Goal: Information Seeking & Learning: Learn about a topic

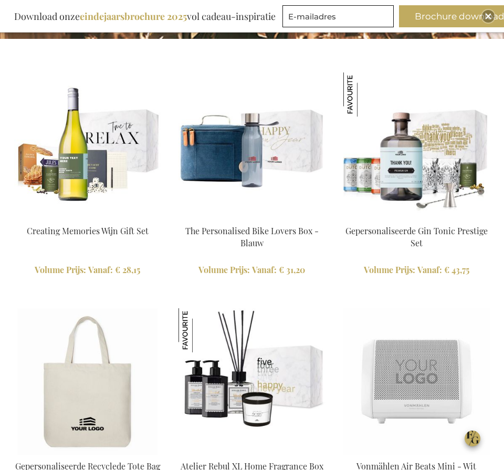
scroll to position [953, 0]
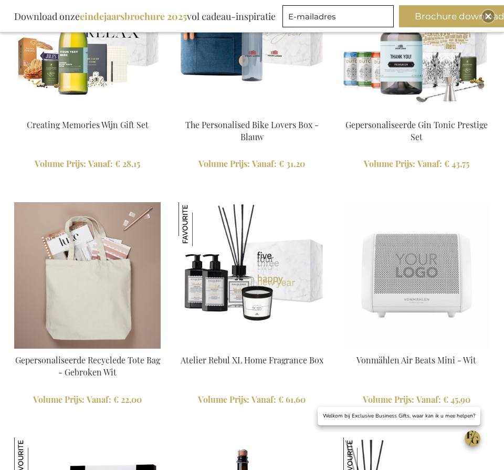
type input "administrator"
click at [99, 260] on img at bounding box center [87, 275] width 147 height 147
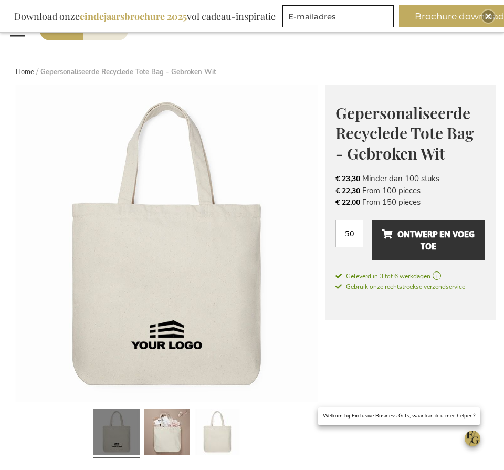
scroll to position [66, 0]
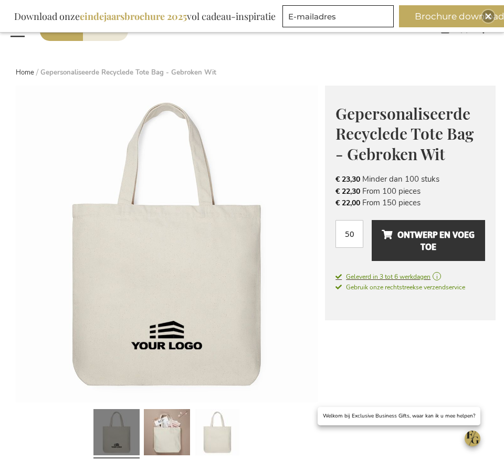
type input "administrator"
click at [393, 275] on span "Geleverd in 3 tot 6 werkdagen" at bounding box center [411, 276] width 150 height 9
click at [389, 276] on span "Geleverd in 3 tot 6 werkdagen" at bounding box center [411, 276] width 150 height 9
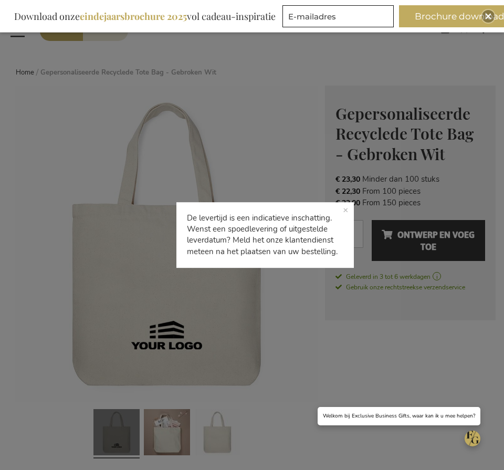
click at [346, 208] on p "De levertijd is een indicatieve inschatting. Wenst een spoedlevering of uitgest…" at bounding box center [265, 235] width 178 height 66
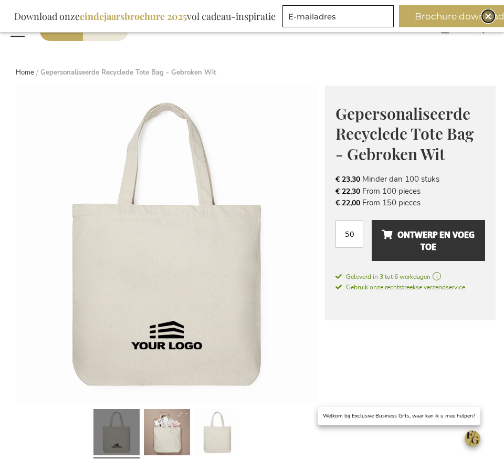
click at [490, 18] on img "Close" at bounding box center [488, 16] width 6 height 6
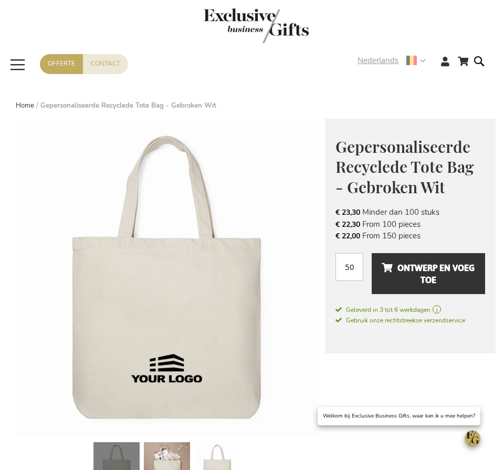
click at [424, 59] on strong "Nederlands" at bounding box center [391, 61] width 67 height 12
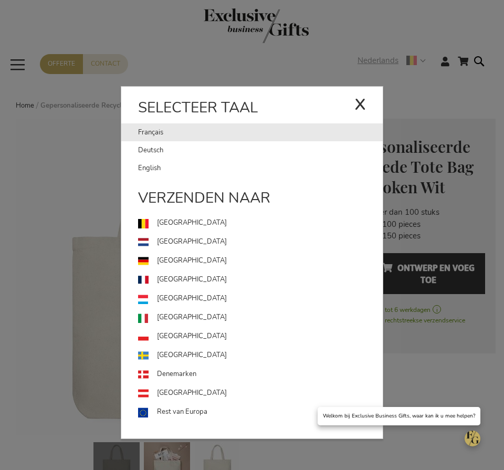
click at [165, 131] on link "Français" at bounding box center [246, 132] width 216 height 18
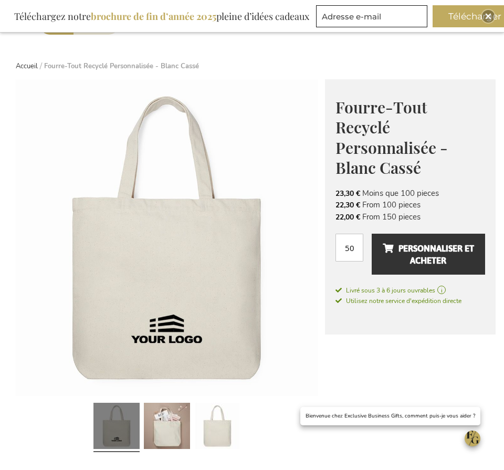
scroll to position [99, 0]
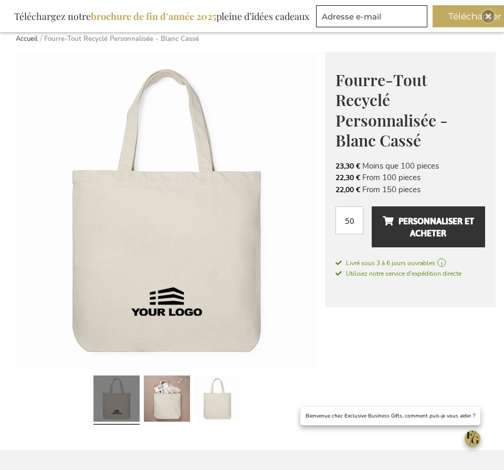
type input "administrator"
click at [489, 16] on img "Close" at bounding box center [488, 16] width 6 height 6
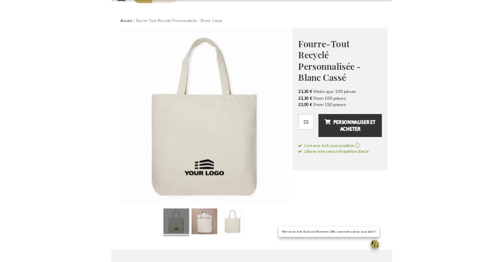
scroll to position [67, 0]
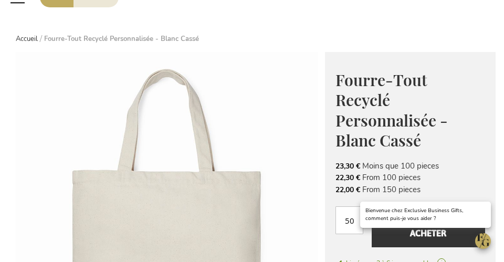
click at [319, 79] on img at bounding box center [166, 210] width 317 height 317
click at [301, 125] on img at bounding box center [166, 210] width 317 height 317
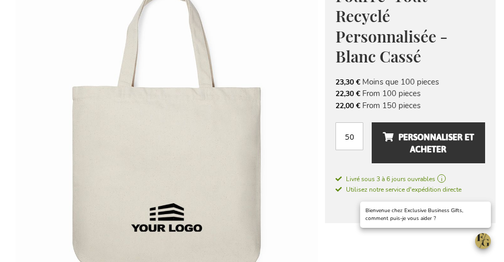
scroll to position [182, 0]
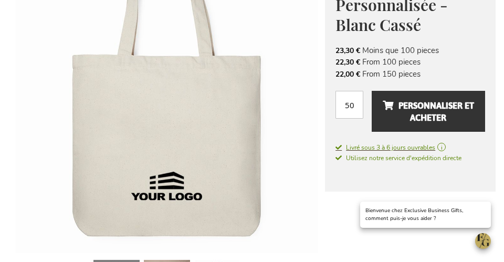
click at [374, 143] on span "Livré sous 3 à 6 jours ouvrables" at bounding box center [411, 147] width 150 height 9
click at [373, 143] on span "Livré sous 3 à 6 jours ouvrables" at bounding box center [411, 147] width 150 height 9
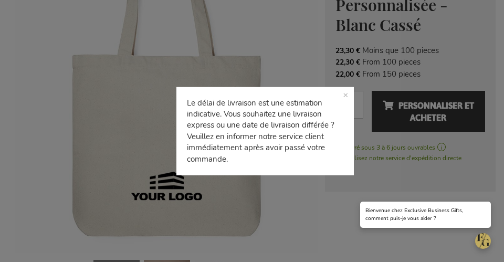
click at [344, 90] on p "Le délai de livraison est une estimation indicative. Vous souhaitez une livrais…" at bounding box center [265, 131] width 178 height 89
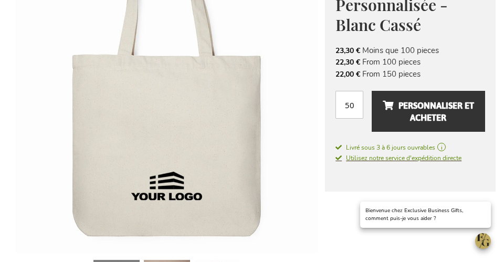
click at [366, 154] on span "Utilisez notre service d'expédition directe" at bounding box center [399, 158] width 126 height 8
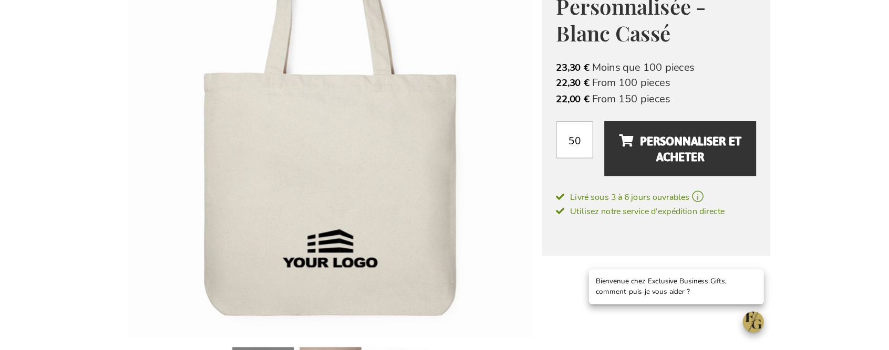
scroll to position [186, 0]
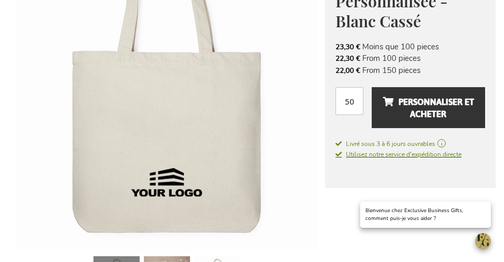
click at [364, 150] on span "Utilisez notre service d'expédition directe" at bounding box center [399, 154] width 126 height 8
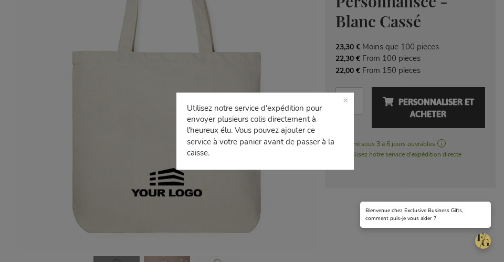
drag, startPoint x: 343, startPoint y: 99, endPoint x: 384, endPoint y: 107, distance: 41.1
click at [344, 99] on p "Utilisez notre service d'expédition pour envoyer plusieurs colis directement à …" at bounding box center [265, 130] width 178 height 77
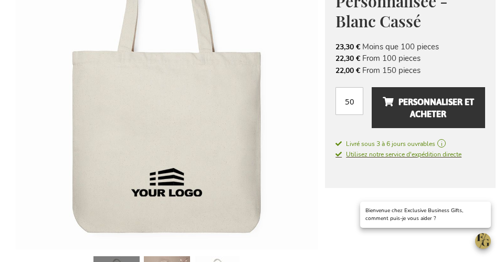
click at [373, 150] on span "Utilisez notre service d'expédition directe" at bounding box center [399, 154] width 126 height 8
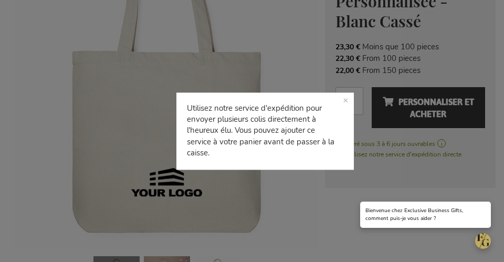
click at [346, 98] on p "Utilisez notre service d'expédition pour envoyer plusieurs colis directement à …" at bounding box center [265, 130] width 178 height 77
